Goal: Task Accomplishment & Management: Manage account settings

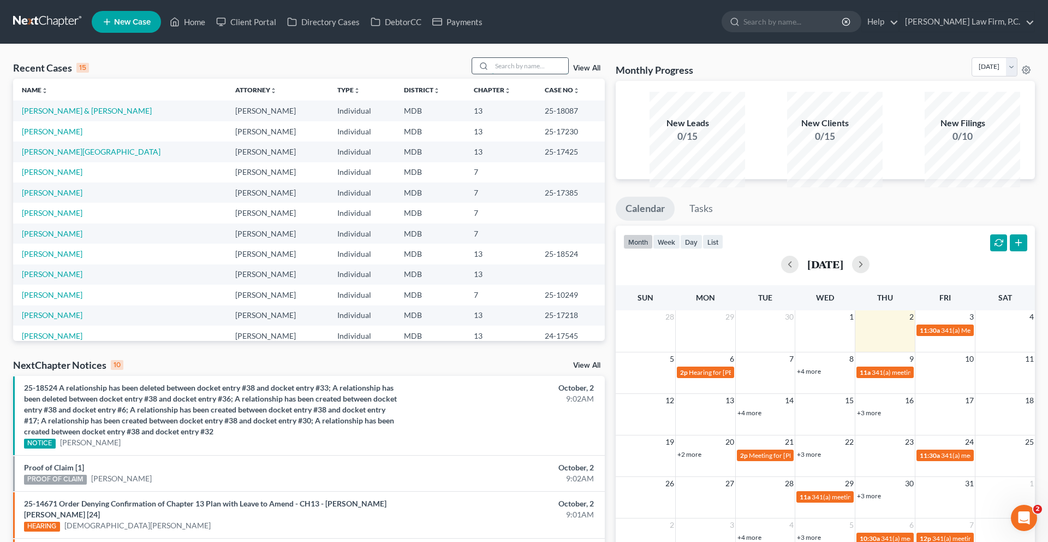
click at [492, 74] on input "search" at bounding box center [530, 66] width 76 height 16
type input "[PERSON_NAME]"
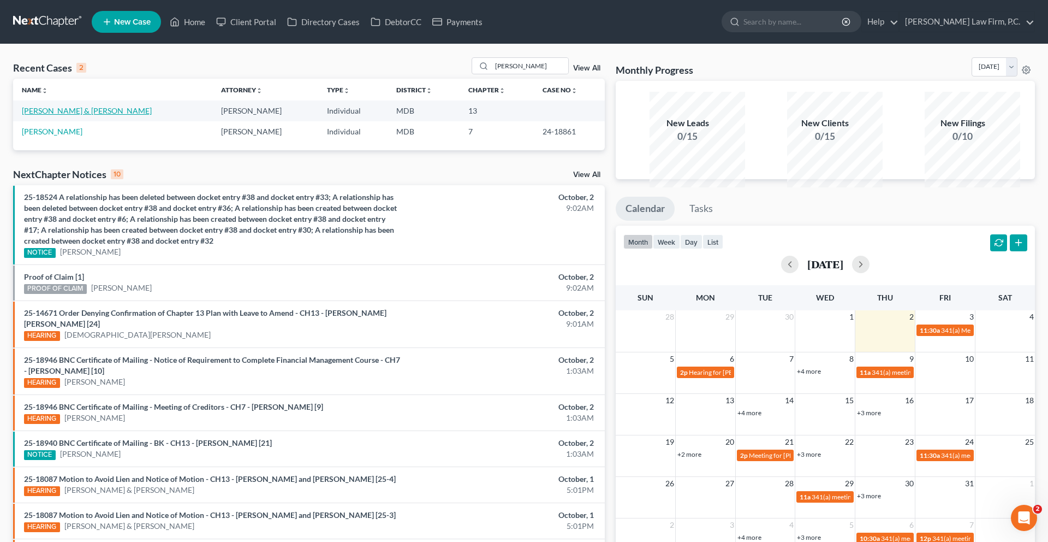
click at [64, 115] on link "[PERSON_NAME] & [PERSON_NAME]" at bounding box center [87, 110] width 130 height 9
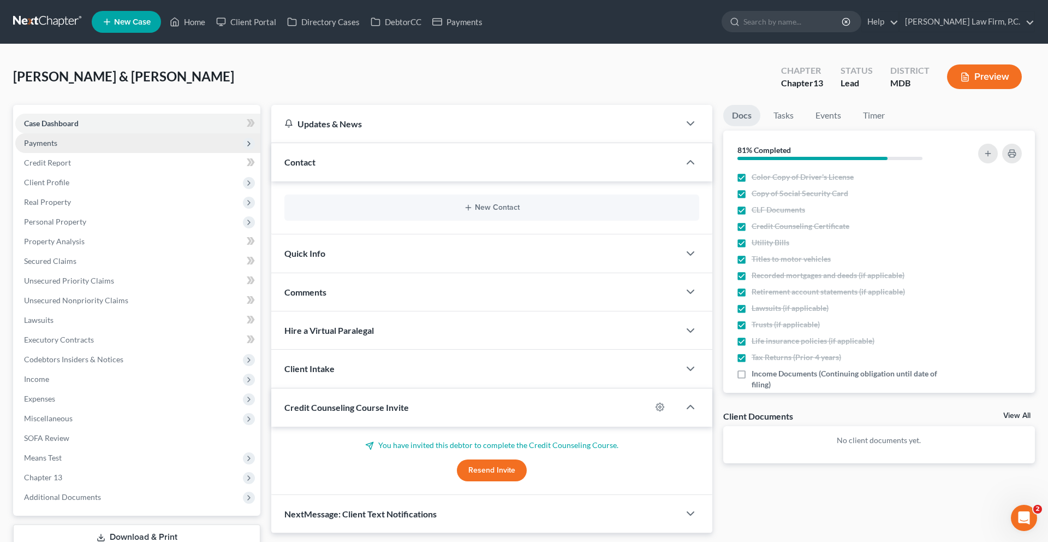
click at [73, 153] on span "Payments" at bounding box center [137, 143] width 245 height 20
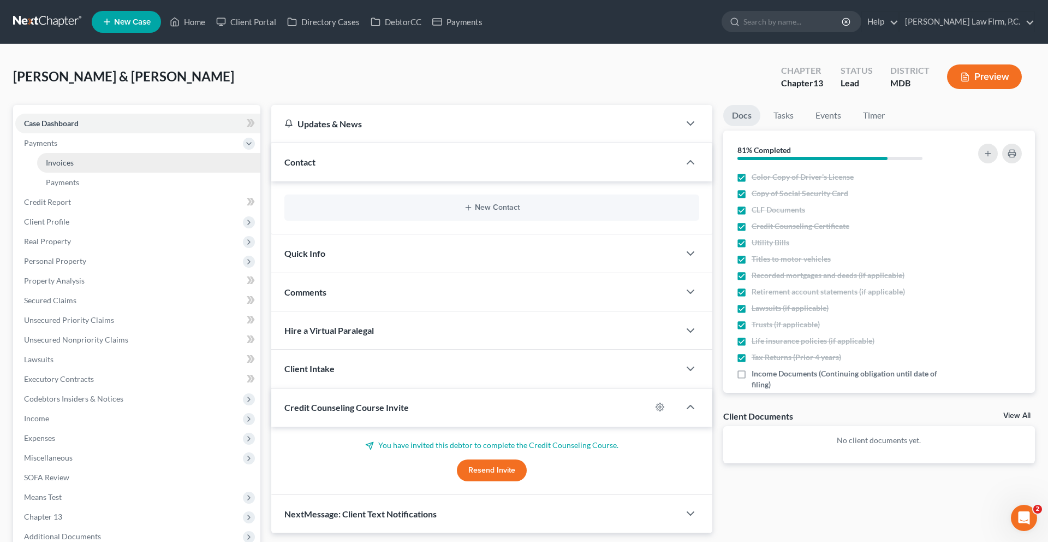
click at [84, 173] on link "Invoices" at bounding box center [148, 163] width 223 height 20
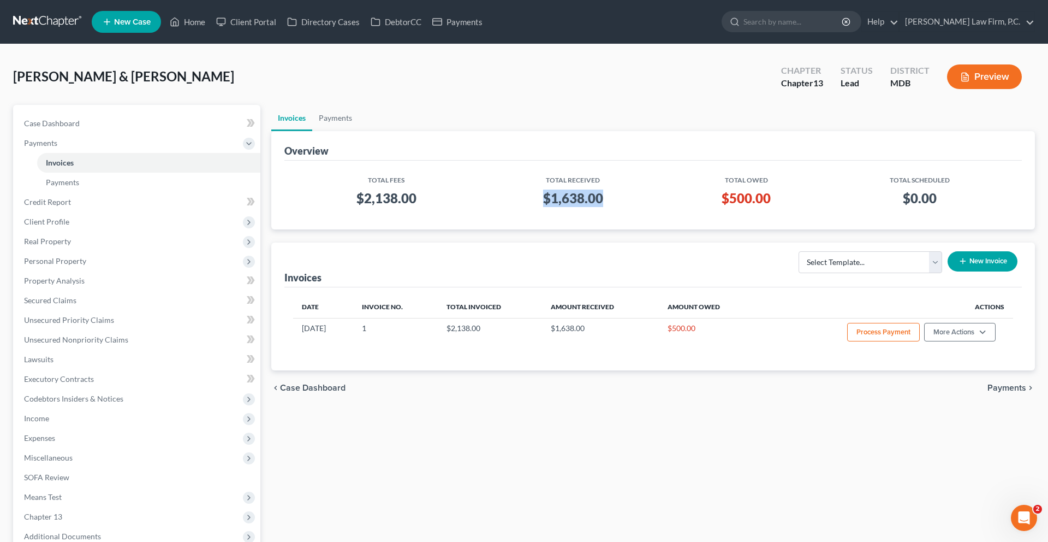
drag, startPoint x: 616, startPoint y: 250, endPoint x: 529, endPoint y: 240, distance: 88.5
click at [529, 207] on h3 "$1,638.00" at bounding box center [573, 197] width 169 height 17
click at [496, 207] on h3 "$1,638.00" at bounding box center [573, 197] width 169 height 17
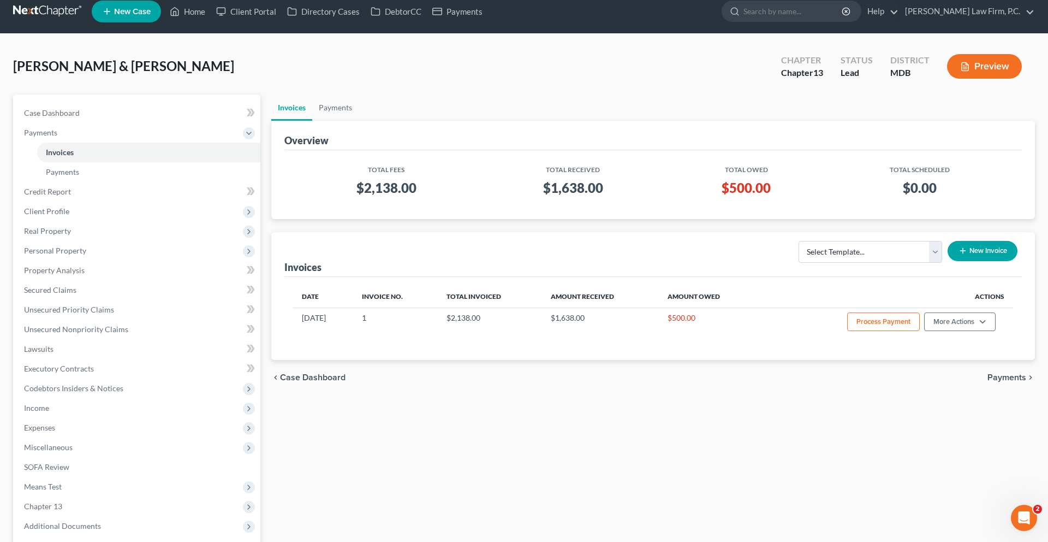
scroll to position [8, 0]
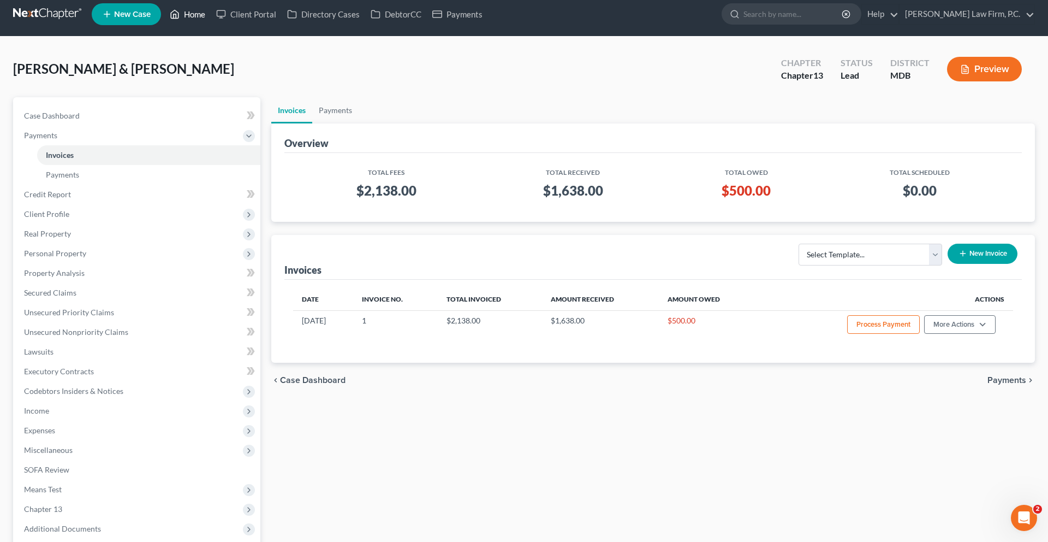
click at [211, 22] on link "Home" at bounding box center [187, 14] width 46 height 20
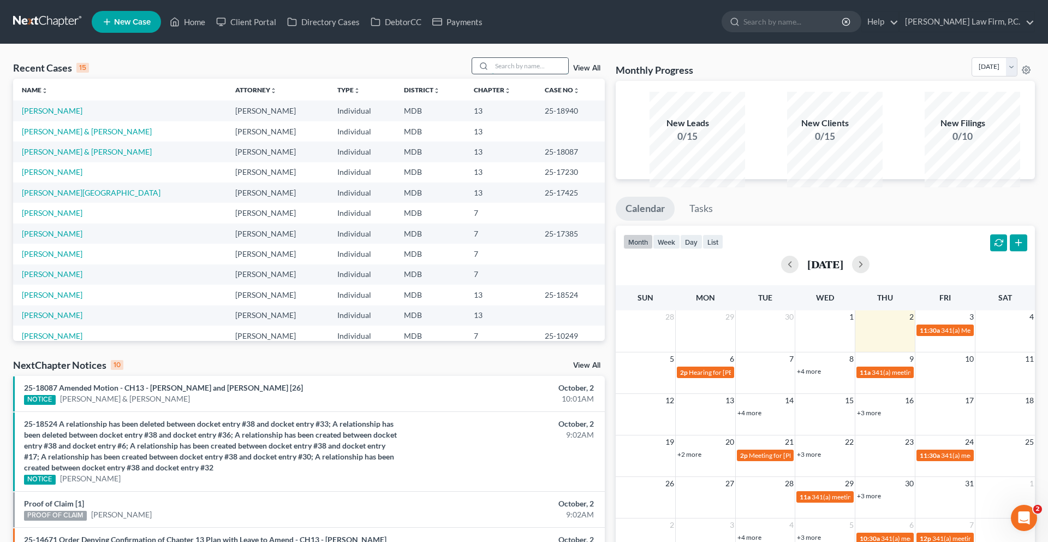
click at [492, 74] on input "search" at bounding box center [530, 66] width 76 height 16
type input "[PERSON_NAME]"
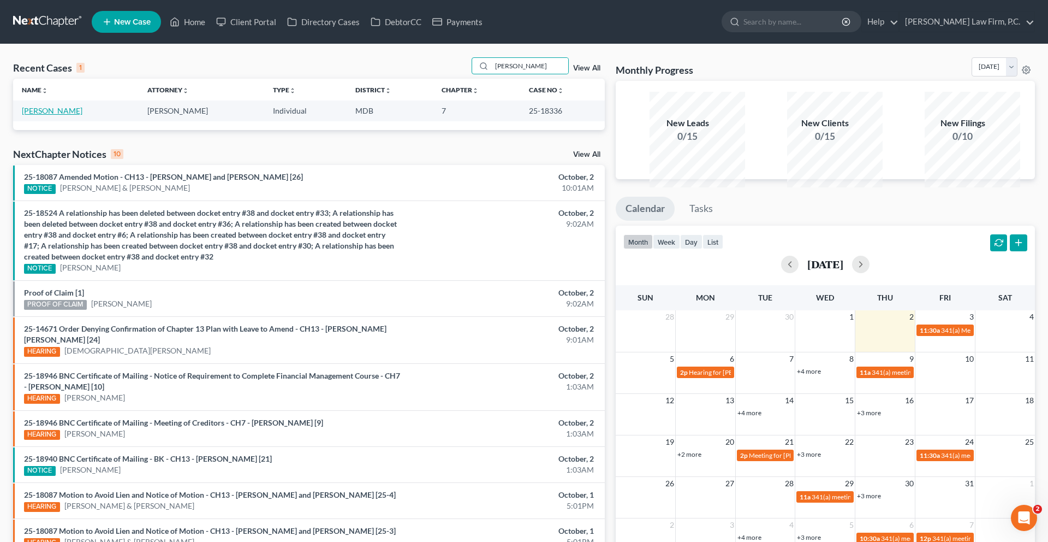
click at [65, 115] on link "[PERSON_NAME]" at bounding box center [52, 110] width 61 height 9
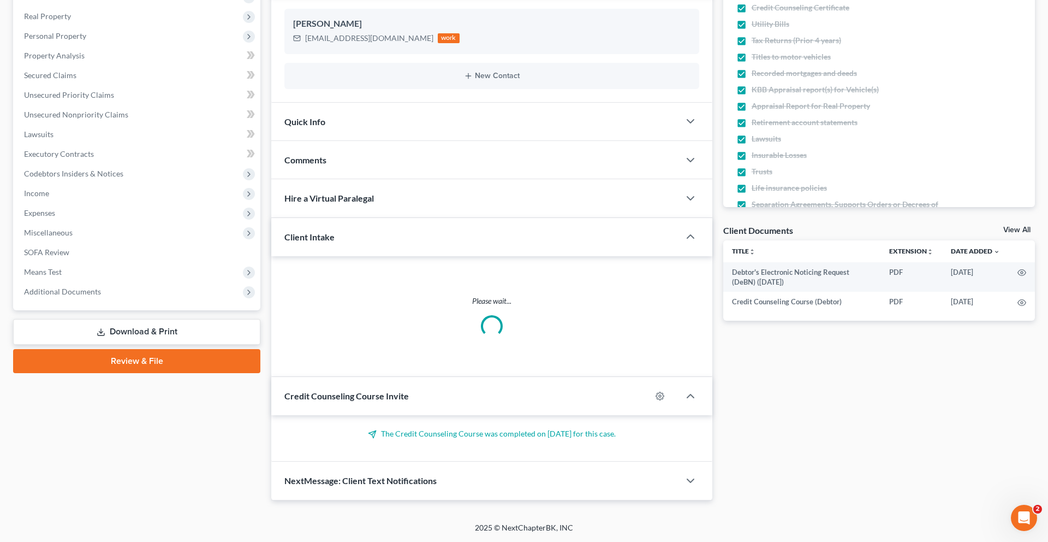
scroll to position [239, 0]
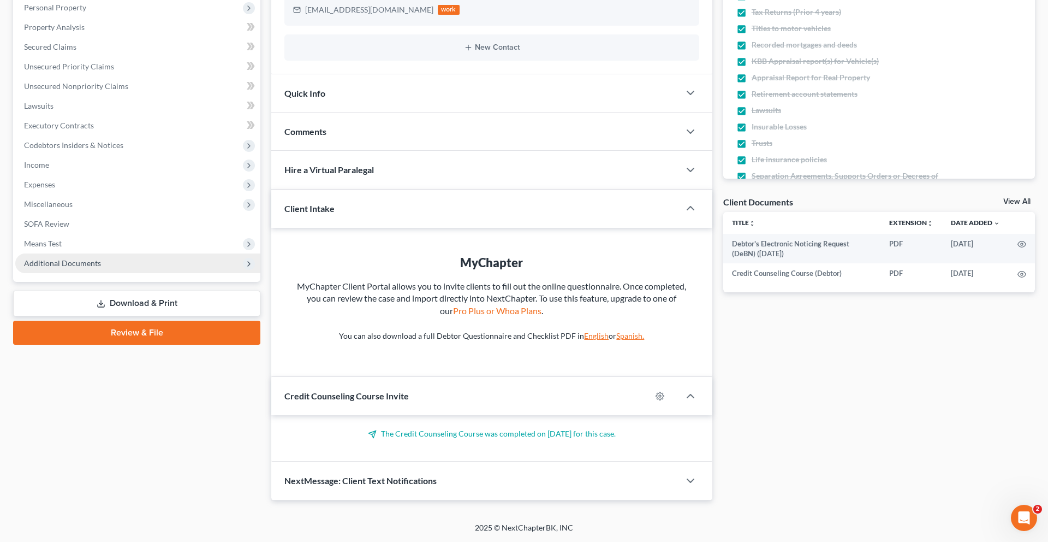
click at [84, 268] on span "Additional Documents" at bounding box center [62, 262] width 77 height 9
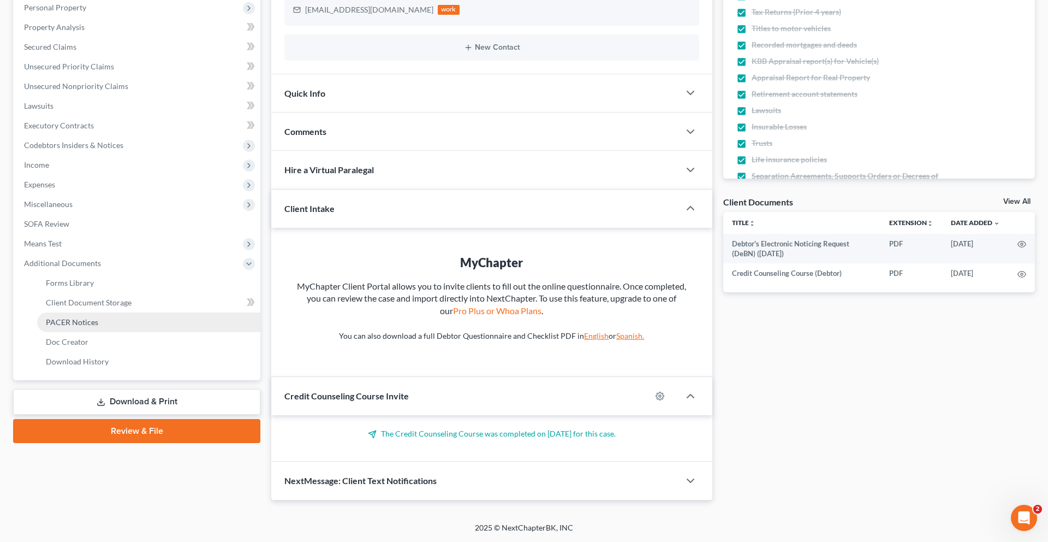
click at [87, 326] on span "PACER Notices" at bounding box center [72, 321] width 52 height 9
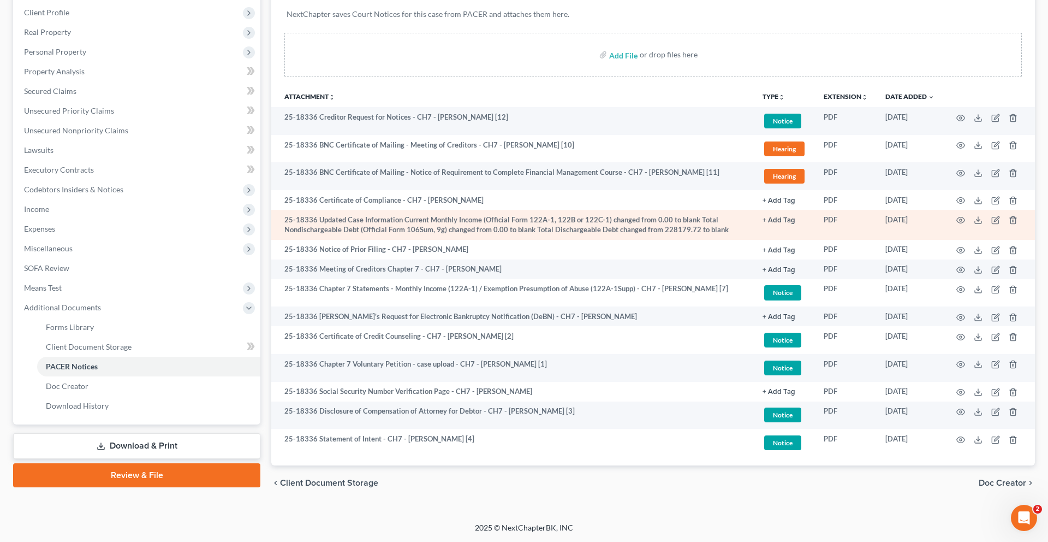
scroll to position [313, 0]
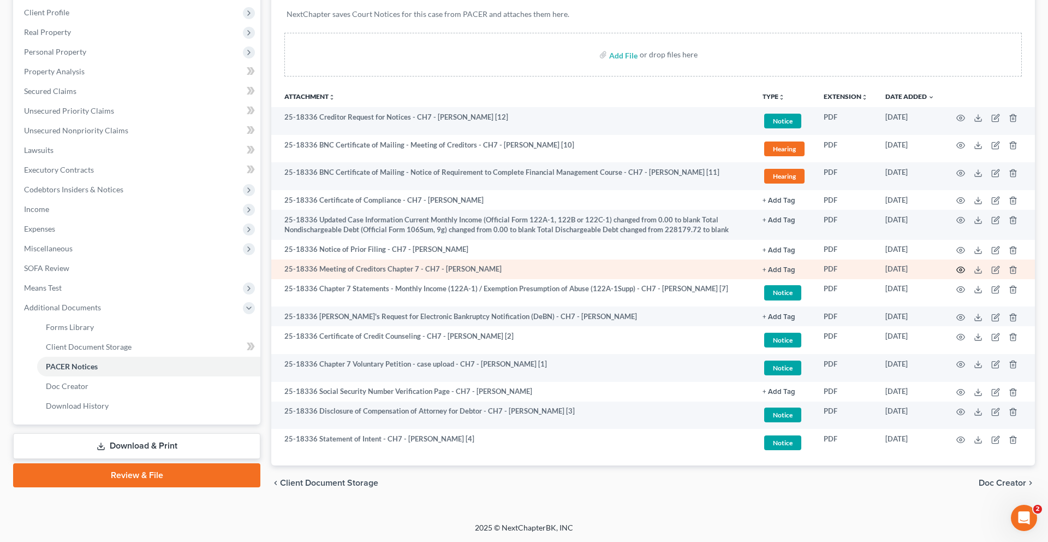
click at [960, 269] on circle "button" at bounding box center [961, 270] width 2 height 2
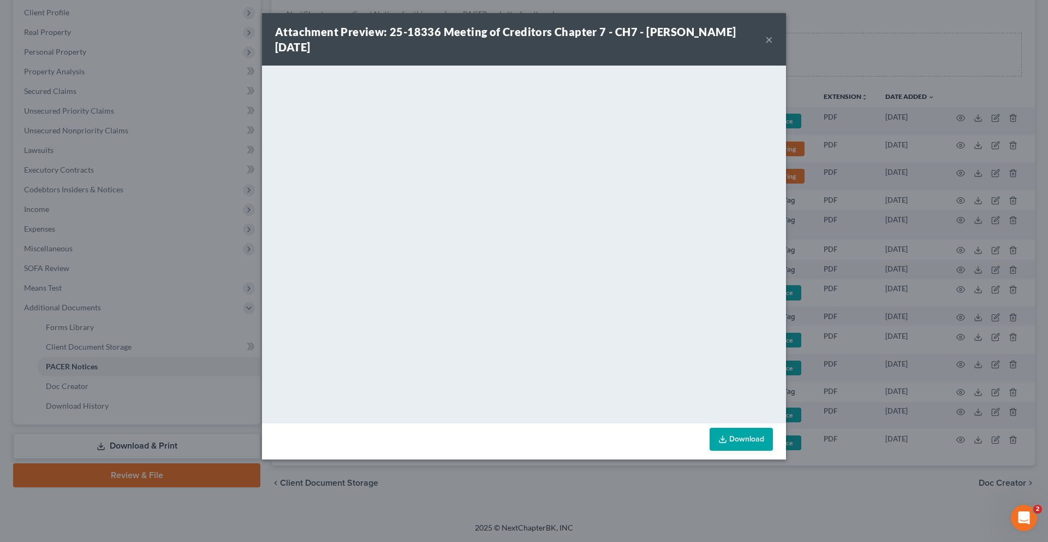
click at [773, 46] on button "×" at bounding box center [769, 39] width 8 height 13
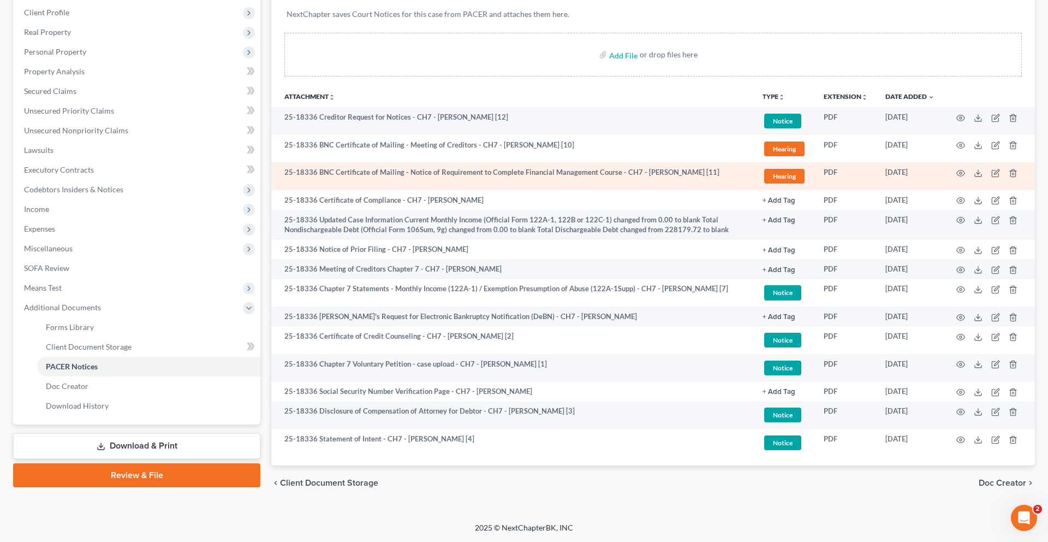
scroll to position [0, 0]
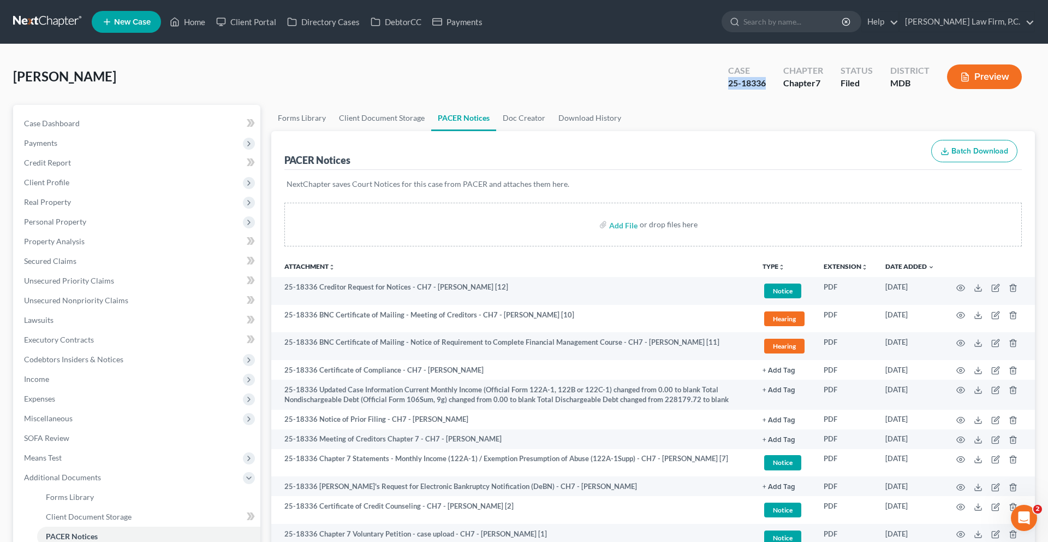
drag, startPoint x: 703, startPoint y: 108, endPoint x: 653, endPoint y: 97, distance: 50.8
click at [720, 94] on div "Case 25-18336" at bounding box center [747, 78] width 55 height 32
copy div "25-18336"
drag, startPoint x: 664, startPoint y: 98, endPoint x: 833, endPoint y: 1, distance: 195.4
click at [0, 0] on div "Home New Case Client Portal Directory Cases DebtorCC Payments [PERSON_NAME] Law…" at bounding box center [524, 355] width 1048 height 711
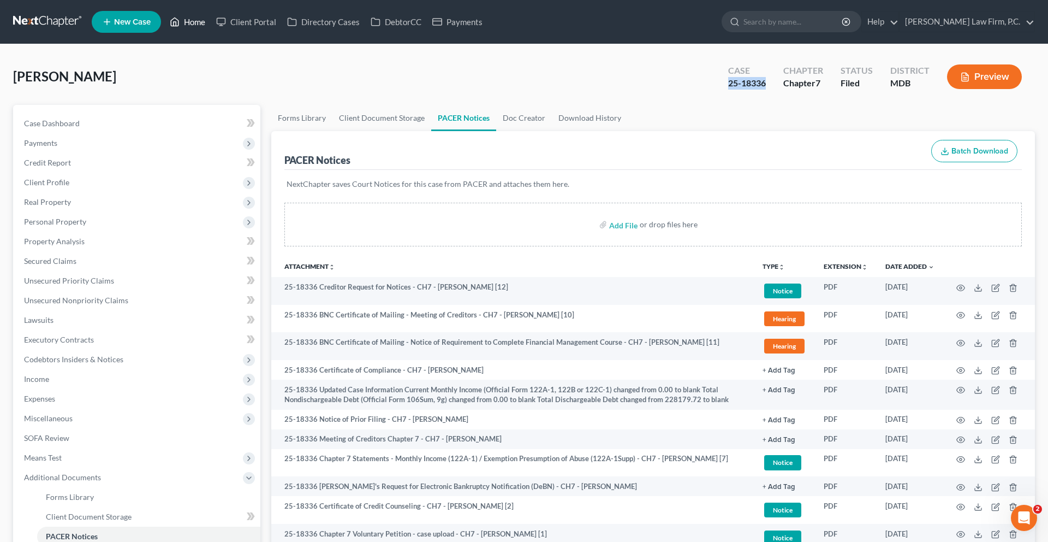
click at [211, 27] on link "Home" at bounding box center [187, 22] width 46 height 20
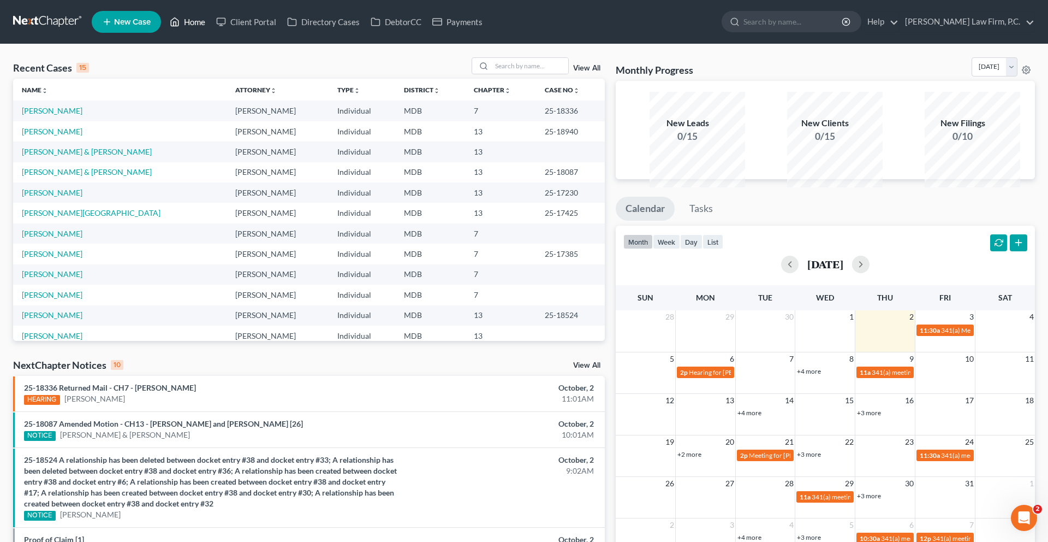
click at [211, 18] on link "Home" at bounding box center [187, 22] width 46 height 20
click at [496, 74] on input "search" at bounding box center [530, 66] width 76 height 16
type input "[PERSON_NAME]"
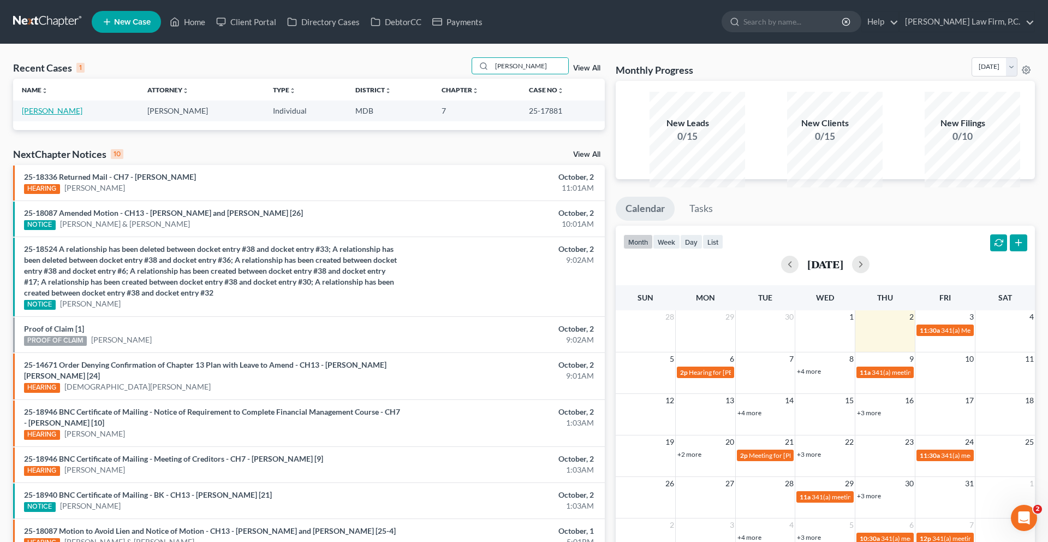
click at [58, 115] on link "[PERSON_NAME]" at bounding box center [52, 110] width 61 height 9
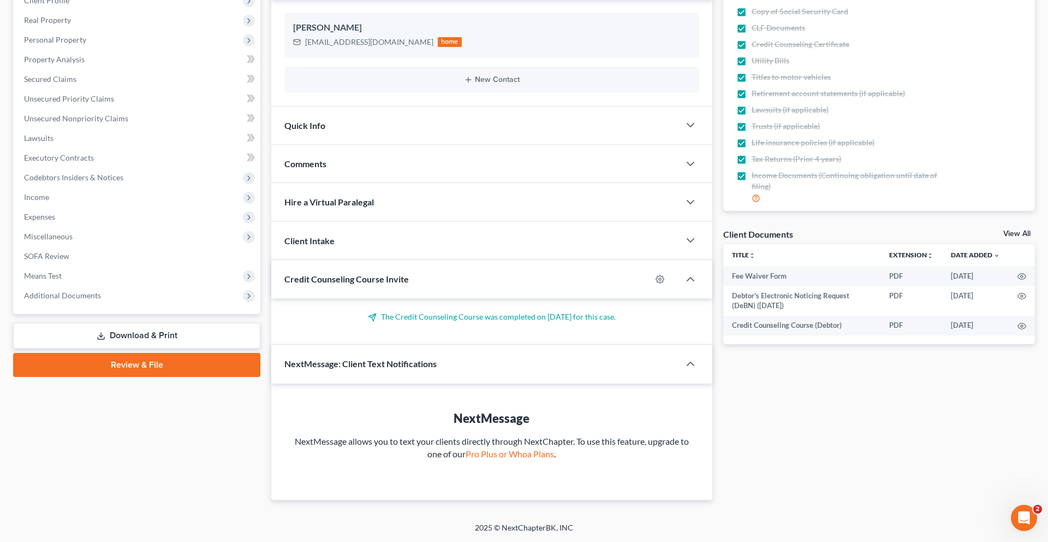
scroll to position [357, 0]
click at [75, 290] on span "Additional Documents" at bounding box center [62, 294] width 77 height 9
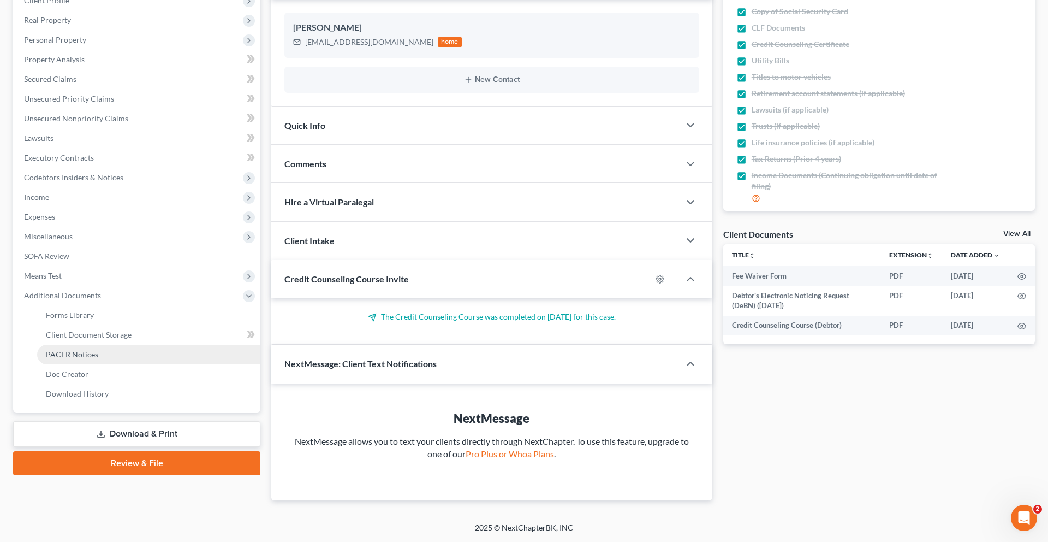
click at [86, 349] on span "PACER Notices" at bounding box center [72, 353] width 52 height 9
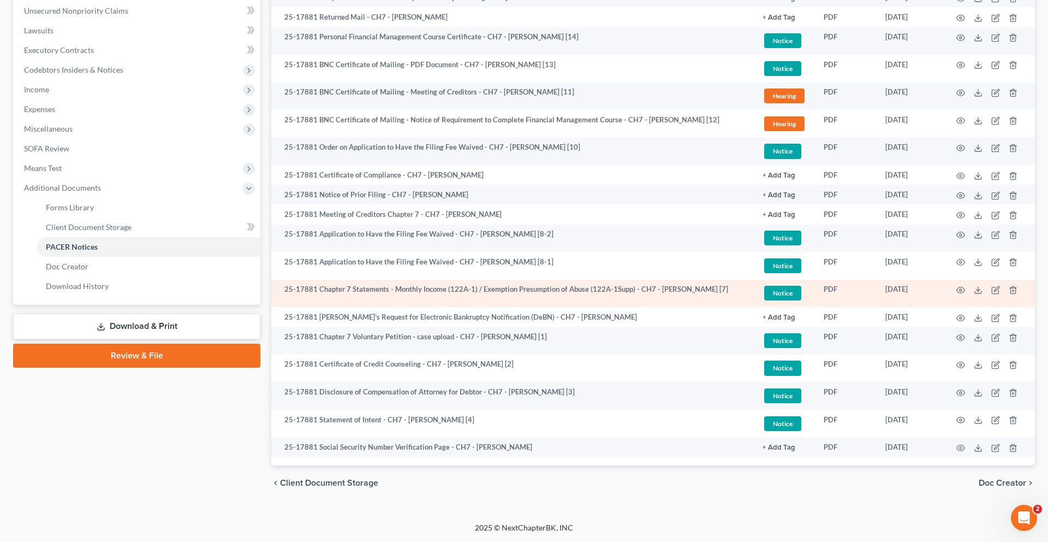
scroll to position [447, 0]
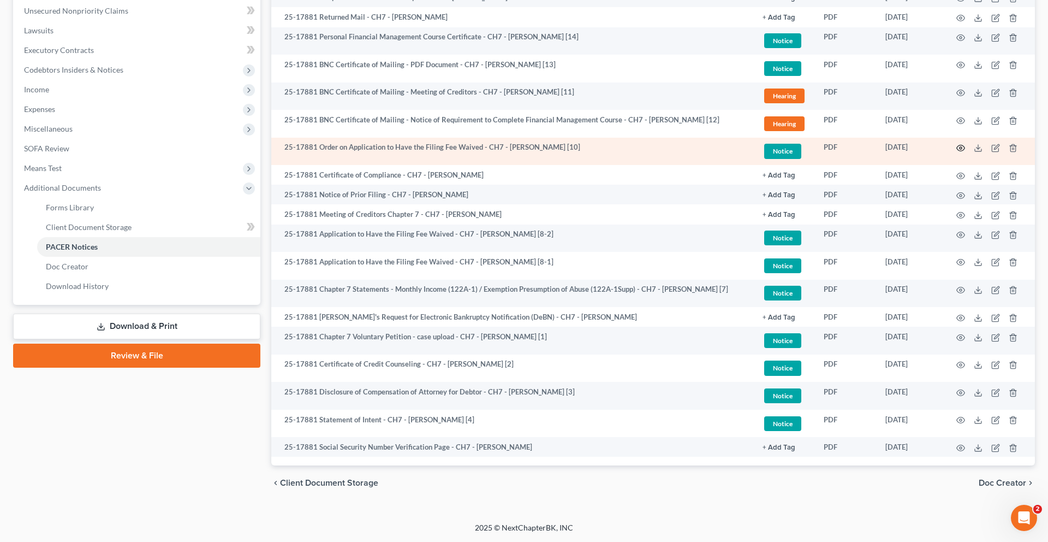
click at [957, 145] on icon "button" at bounding box center [961, 148] width 8 height 6
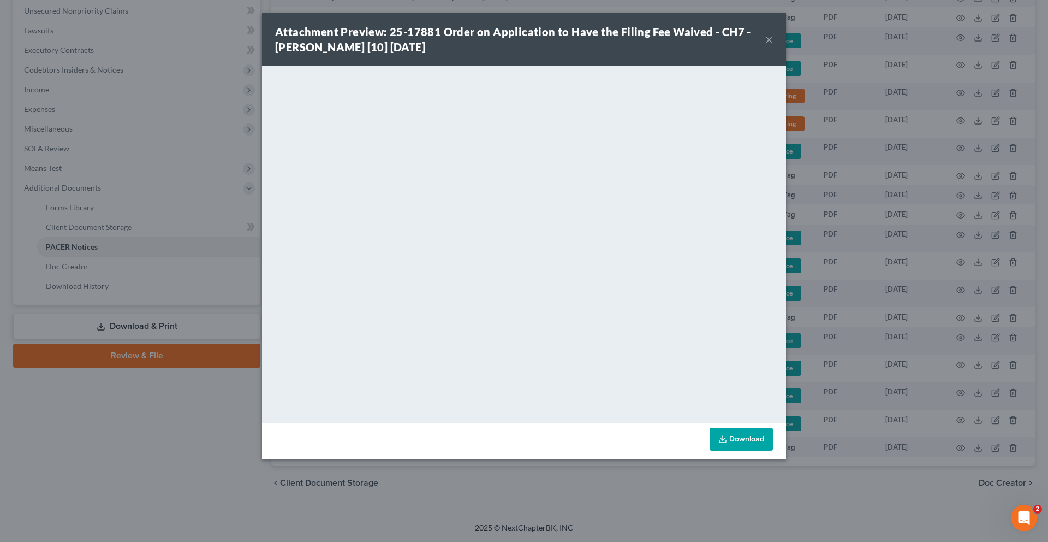
click at [773, 46] on button "×" at bounding box center [769, 39] width 8 height 13
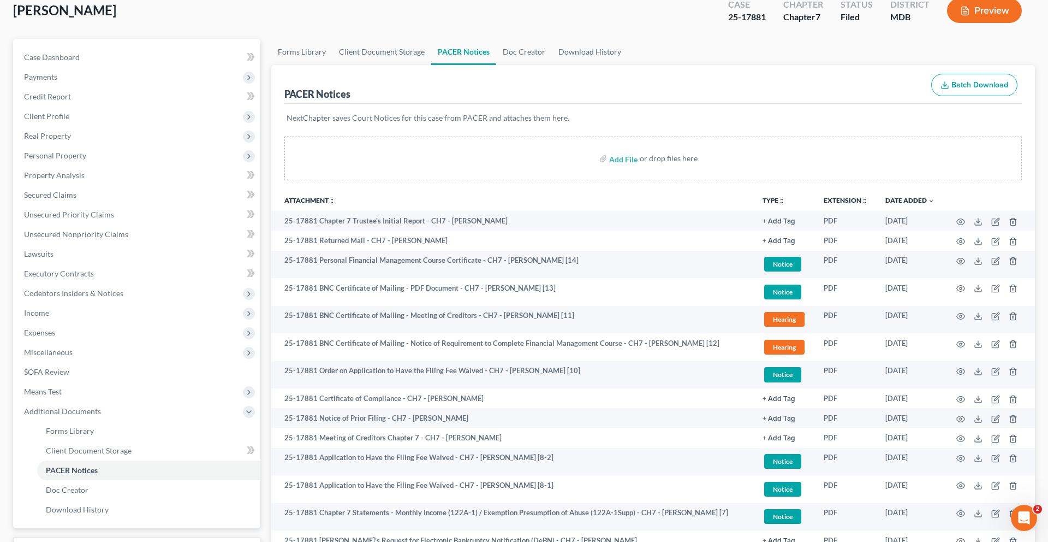
scroll to position [0, 0]
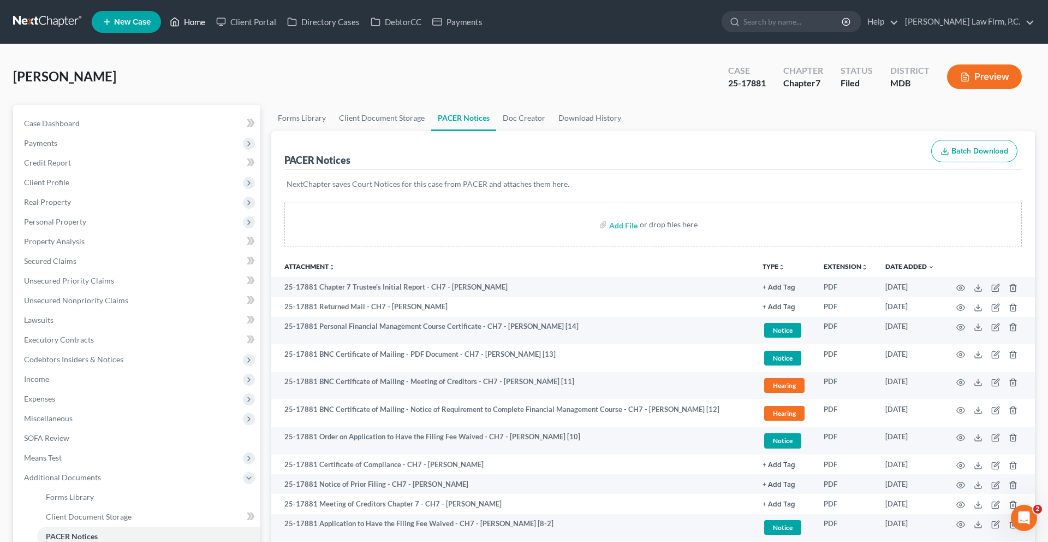
click at [211, 23] on link "Home" at bounding box center [187, 22] width 46 height 20
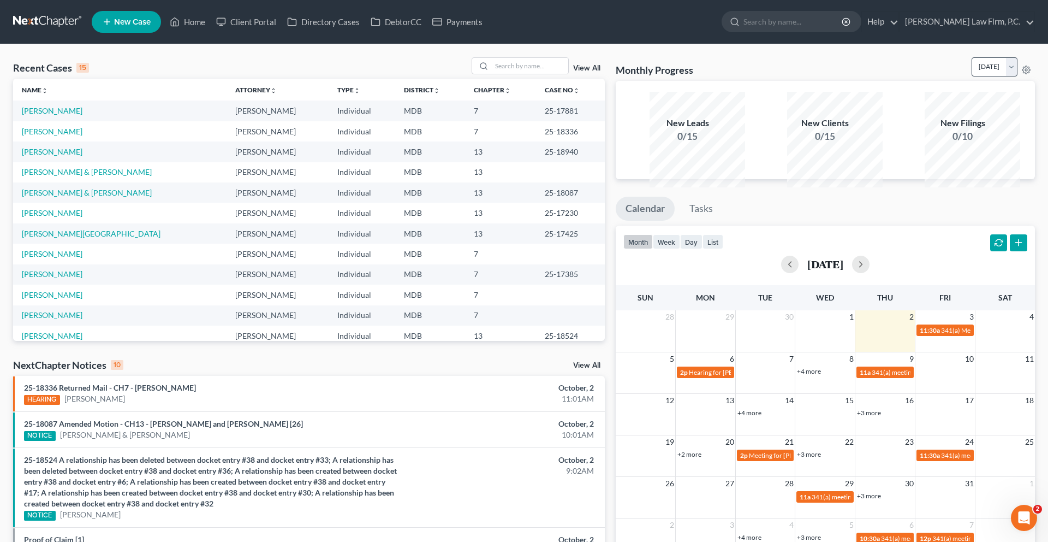
scroll to position [29, 0]
